Goal: Complete application form

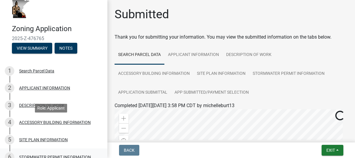
scroll to position [43, 0]
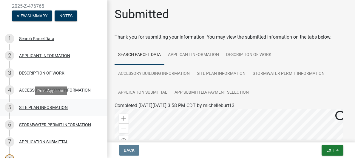
click at [48, 106] on div "SITE PLAN INFORMATION" at bounding box center [43, 107] width 49 height 4
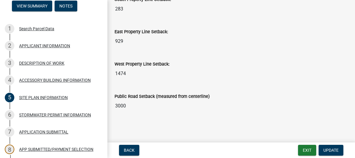
scroll to position [51, 0]
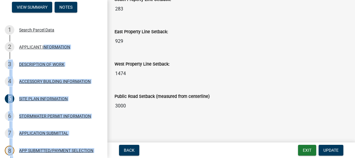
drag, startPoint x: 106, startPoint y: 71, endPoint x: 53, endPoint y: 41, distance: 60.7
click at [107, 41] on main "SITE PLAN INFORMATION share Share A site plan showing the following is required…" at bounding box center [231, 70] width 248 height 140
click at [45, 30] on div "Role: Applicant" at bounding box center [51, 30] width 32 height 9
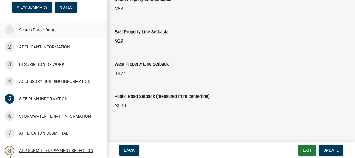
click at [33, 30] on div "Search Parcel Data" at bounding box center [36, 30] width 35 height 4
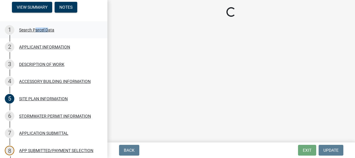
scroll to position [0, 0]
click at [33, 30] on div "Search Parcel Data" at bounding box center [36, 30] width 35 height 4
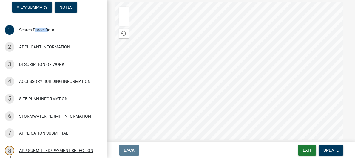
scroll to position [51, 0]
click at [299, 103] on div at bounding box center [231, 73] width 233 height 149
click at [348, 87] on div at bounding box center [231, 73] width 233 height 149
click at [291, 38] on div at bounding box center [231, 64] width 233 height 149
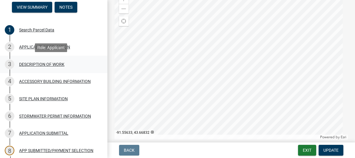
click at [51, 61] on div "3 DESCRIPTION OF WORK" at bounding box center [51, 64] width 93 height 10
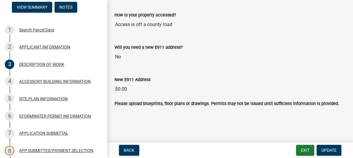
scroll to position [434, 0]
click at [41, 81] on div "ACCESSORY BUILDING INFORMATION" at bounding box center [55, 81] width 72 height 4
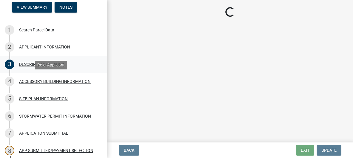
drag, startPoint x: 42, startPoint y: 80, endPoint x: 75, endPoint y: 65, distance: 35.5
click at [75, 65] on ul "1 Search Parcel Data 2 APPLICANT INFORMATION 3 DESCRIPTION OF WORK 4 ACCESSORY …" at bounding box center [53, 116] width 107 height 194
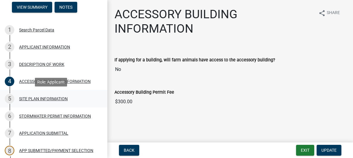
click at [39, 97] on div "SITE PLAN INFORMATION" at bounding box center [43, 98] width 49 height 4
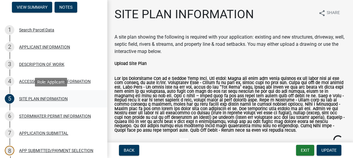
click at [40, 96] on div "SITE PLAN INFORMATION" at bounding box center [43, 98] width 49 height 4
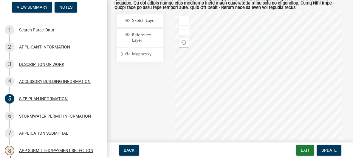
scroll to position [124, 0]
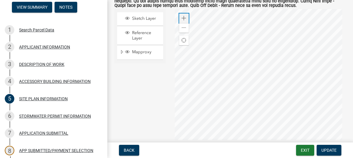
click at [182, 21] on span at bounding box center [184, 18] width 5 height 5
click at [183, 21] on span at bounding box center [184, 18] width 5 height 5
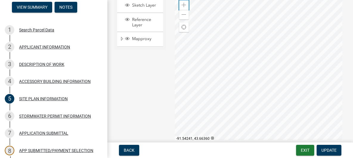
scroll to position [137, 0]
click at [182, 18] on span at bounding box center [184, 15] width 5 height 5
click at [181, 8] on div "Zoom in" at bounding box center [184, 6] width 10 height 10
click at [182, 8] on span at bounding box center [184, 6] width 5 height 5
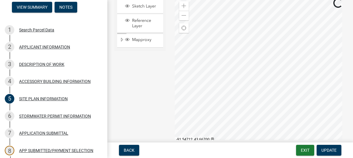
click at [244, 24] on div at bounding box center [261, 71] width 172 height 149
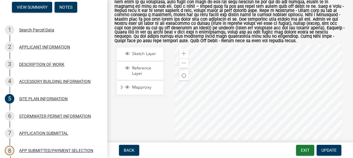
scroll to position [90, 0]
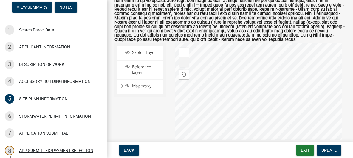
click at [183, 64] on span at bounding box center [184, 61] width 5 height 5
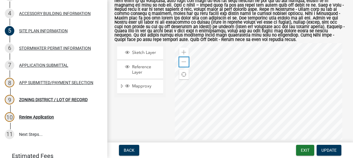
scroll to position [120, 0]
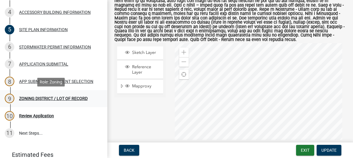
click at [39, 99] on div "ZONING DISTRICT / LOT OF RECORD" at bounding box center [53, 98] width 69 height 4
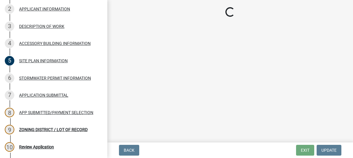
scroll to position [89, 0]
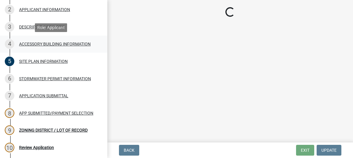
click at [40, 43] on div "ACCESSORY BUILDING INFORMATION" at bounding box center [55, 44] width 72 height 4
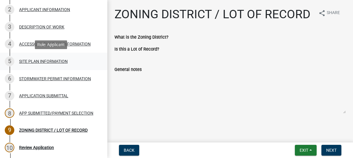
click at [33, 60] on div "SITE PLAN INFORMATION" at bounding box center [43, 61] width 49 height 4
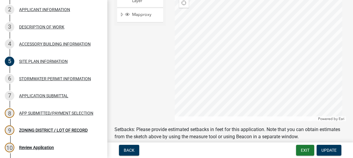
scroll to position [163, 0]
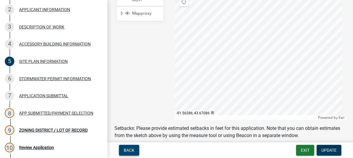
click at [125, 149] on span "Back" at bounding box center [129, 149] width 11 height 5
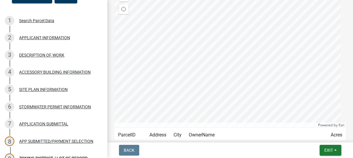
scroll to position [64, 0]
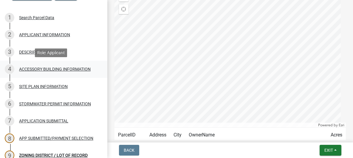
click at [59, 69] on div "ACCESSORY BUILDING INFORMATION" at bounding box center [55, 69] width 72 height 4
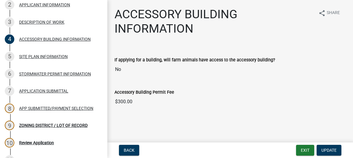
scroll to position [92, 0]
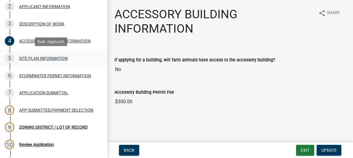
click at [36, 57] on div "SITE PLAN INFORMATION" at bounding box center [43, 58] width 49 height 4
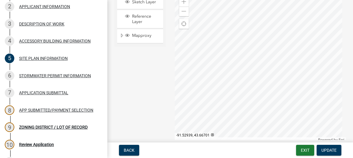
scroll to position [139, 0]
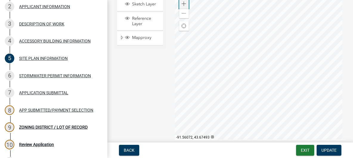
click at [183, 6] on span at bounding box center [184, 3] width 5 height 5
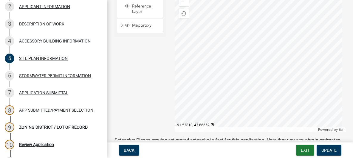
scroll to position [148, 0]
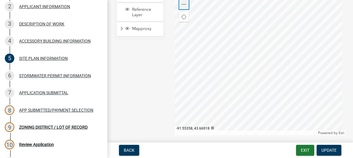
click at [184, 7] on span at bounding box center [184, 4] width 5 height 5
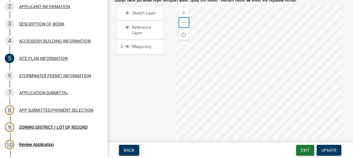
scroll to position [128, 0]
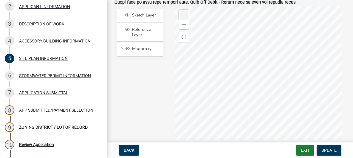
click at [183, 16] on div "Zoom in" at bounding box center [184, 15] width 10 height 10
click at [184, 26] on div "Zoom out" at bounding box center [184, 25] width 10 height 10
